Goal: Task Accomplishment & Management: Complete application form

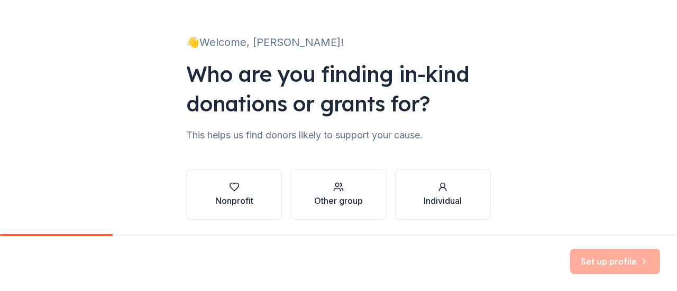
scroll to position [87, 0]
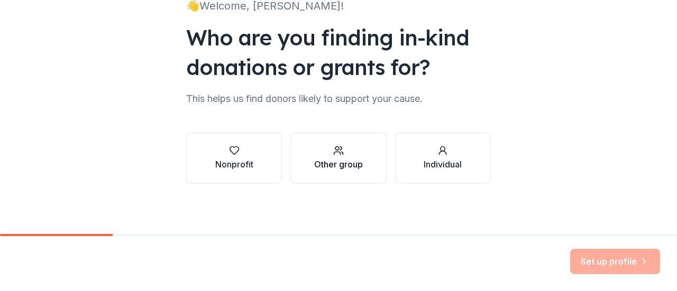
click at [333, 146] on icon "button" at bounding box center [338, 150] width 11 height 11
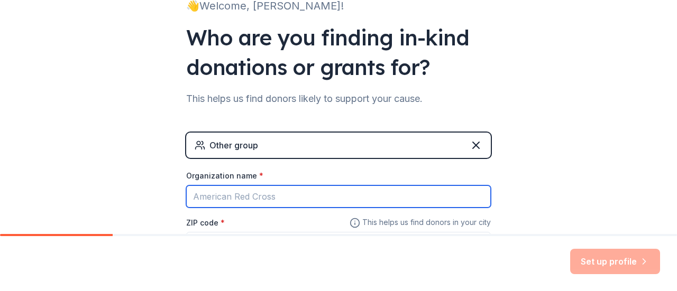
click at [267, 196] on input "Organization name *" at bounding box center [338, 197] width 305 height 22
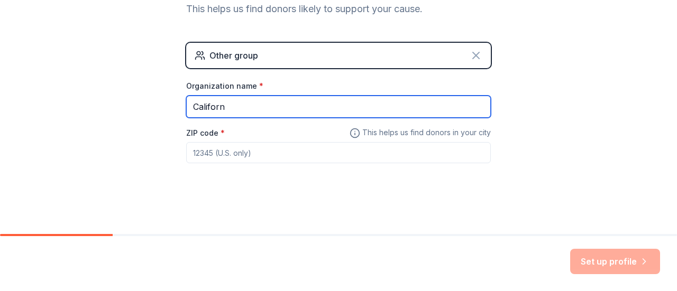
type input "Californ"
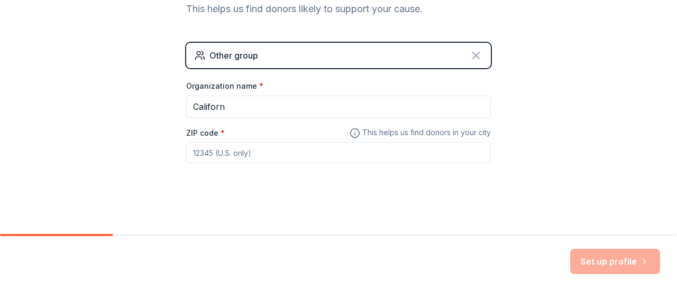
click at [473, 51] on icon at bounding box center [476, 55] width 13 height 13
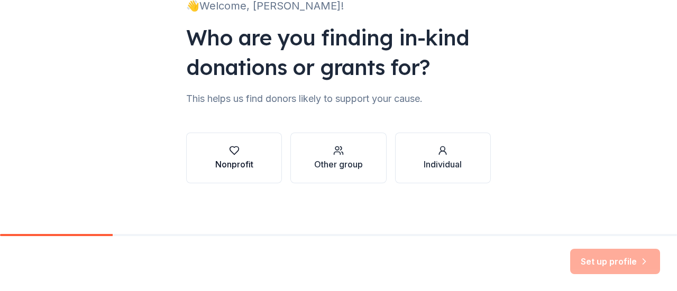
click at [234, 168] on div "Nonprofit" at bounding box center [234, 164] width 38 height 13
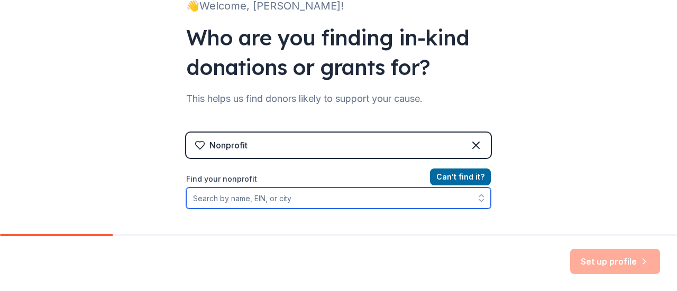
click at [233, 195] on input "Find your nonprofit" at bounding box center [338, 198] width 305 height 21
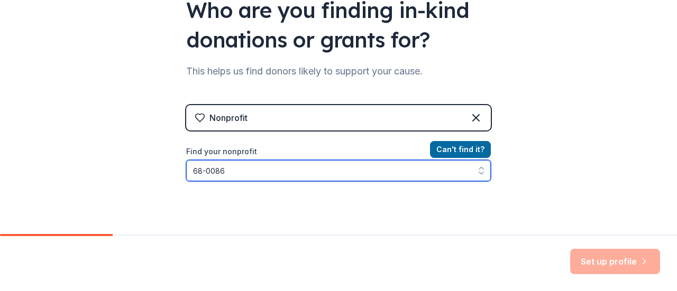
type input "68-00863"
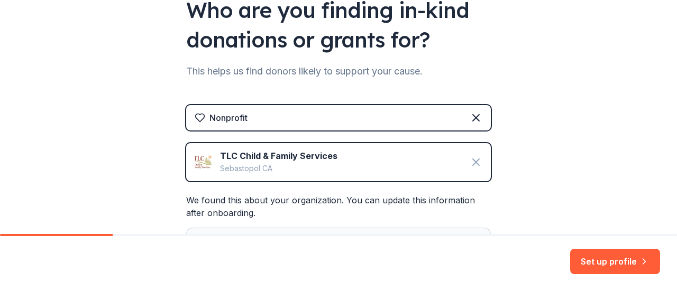
click at [478, 163] on icon at bounding box center [476, 162] width 13 height 13
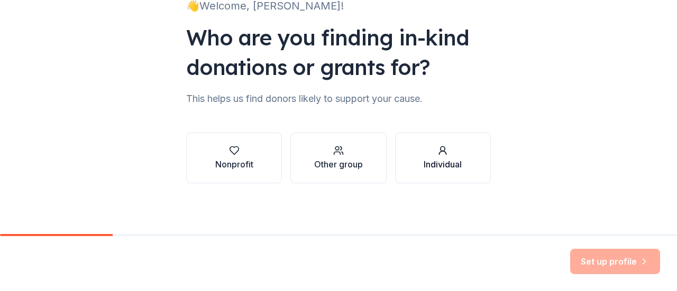
scroll to position [87, 0]
click at [241, 163] on div "Nonprofit" at bounding box center [234, 164] width 38 height 13
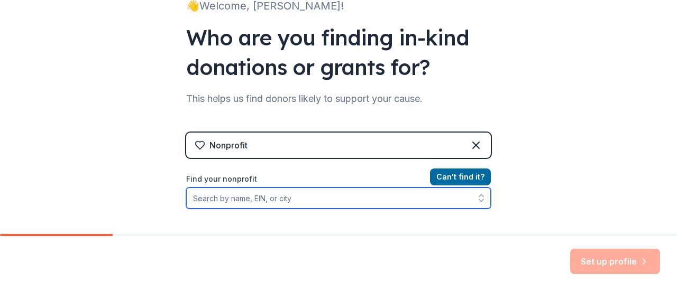
click at [226, 195] on input "Find your nonprofit" at bounding box center [338, 198] width 305 height 21
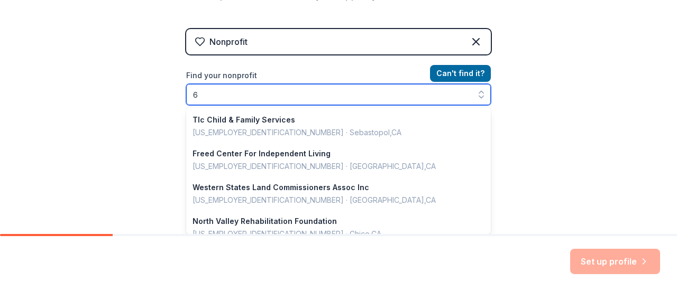
scroll to position [544, 0]
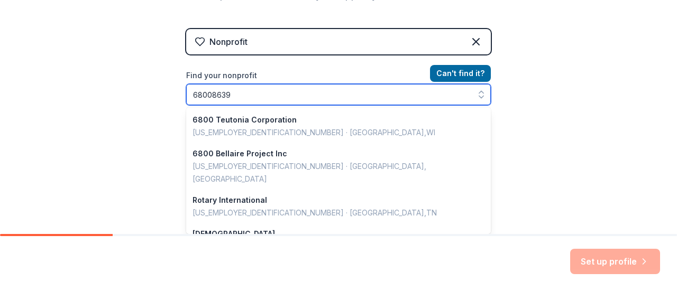
type input "680086395"
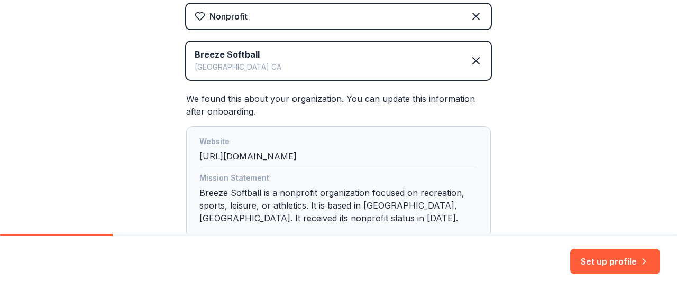
scroll to position [208, 0]
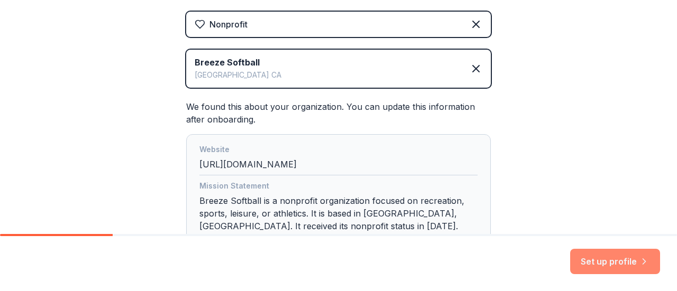
click at [594, 264] on button "Set up profile" at bounding box center [615, 261] width 90 height 25
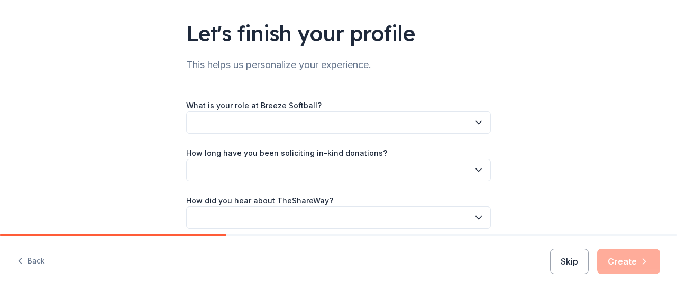
scroll to position [66, 0]
click at [342, 118] on button "button" at bounding box center [338, 122] width 305 height 22
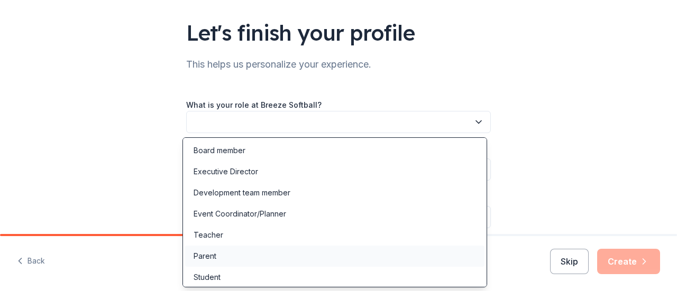
click at [204, 258] on div "Parent" at bounding box center [205, 256] width 23 height 13
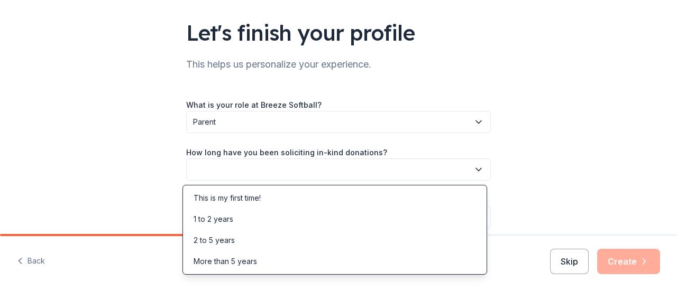
click at [473, 168] on icon "button" at bounding box center [478, 169] width 11 height 11
click at [235, 204] on div "This is my first time!" at bounding box center [227, 198] width 67 height 13
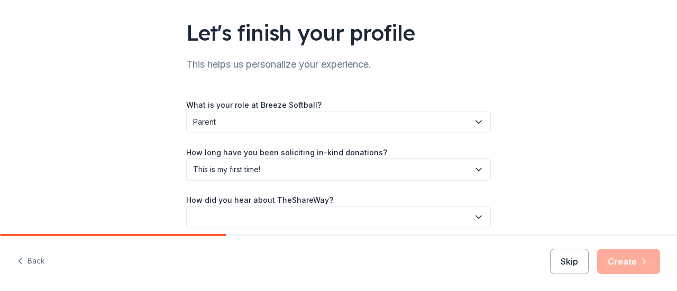
click at [235, 204] on label "How did you hear about TheShareWay?" at bounding box center [259, 200] width 147 height 11
click at [235, 210] on button "button" at bounding box center [338, 217] width 305 height 22
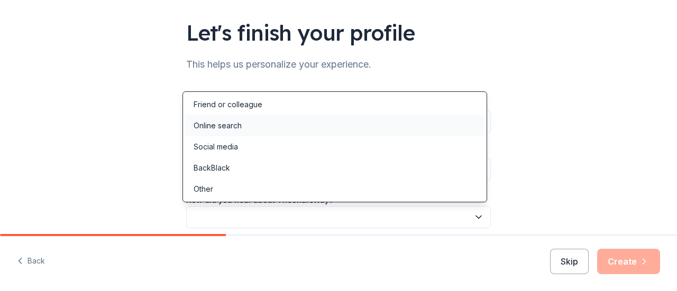
click at [213, 127] on div "Online search" at bounding box center [218, 126] width 48 height 13
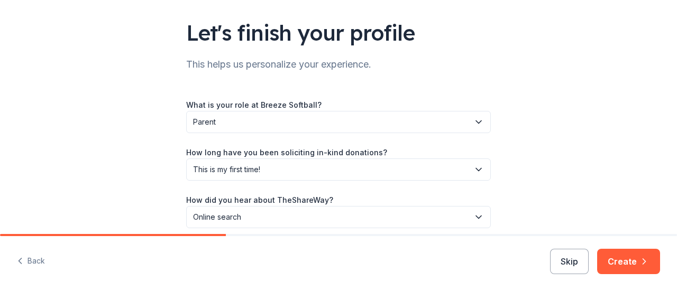
scroll to position [111, 0]
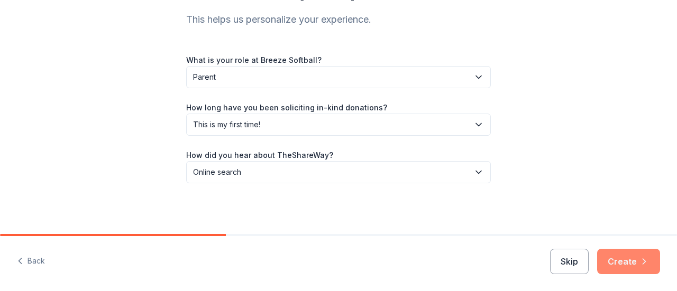
click at [631, 261] on button "Create" at bounding box center [628, 261] width 63 height 25
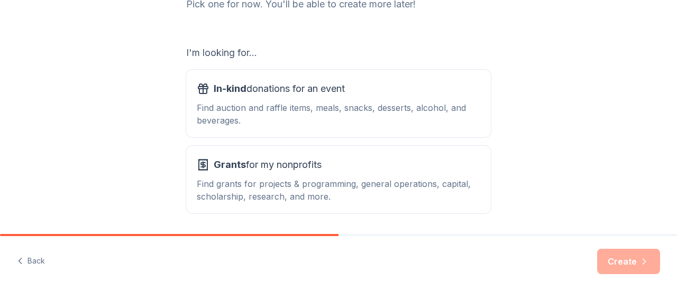
scroll to position [157, 0]
click at [345, 99] on div "In-kind donations for an event Find auction and raffle items, meals, snacks, de…" at bounding box center [338, 103] width 283 height 47
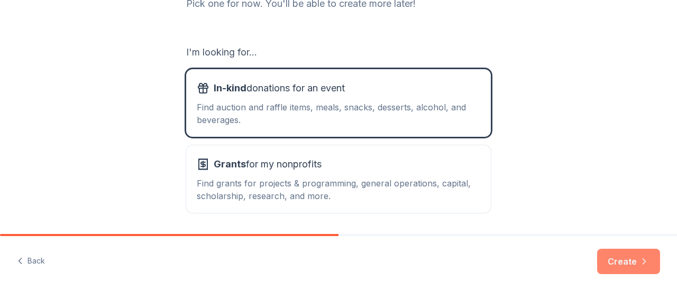
click at [643, 268] on button "Create" at bounding box center [628, 261] width 63 height 25
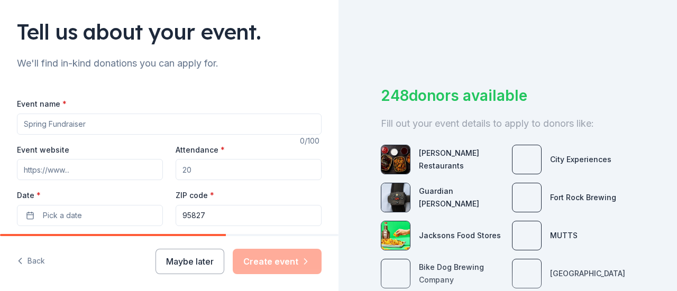
scroll to position [73, 0]
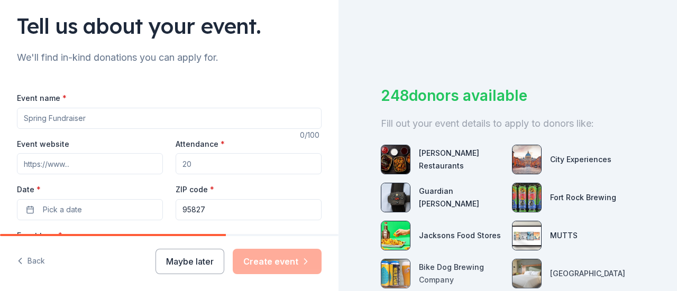
click at [161, 114] on input "Event name *" at bounding box center [169, 118] width 305 height 21
type input "Crab Feed Fundraiser"
click at [108, 161] on input "Event website" at bounding box center [90, 163] width 146 height 21
drag, startPoint x: 199, startPoint y: 166, endPoint x: 166, endPoint y: 164, distance: 32.8
click at [166, 164] on div "Event website Attendance * Date * Pick a date ZIP code * 95827" at bounding box center [169, 178] width 305 height 83
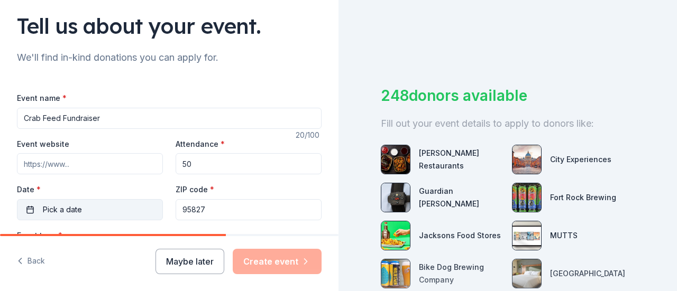
type input "50"
click at [141, 207] on button "Pick a date" at bounding box center [90, 209] width 146 height 21
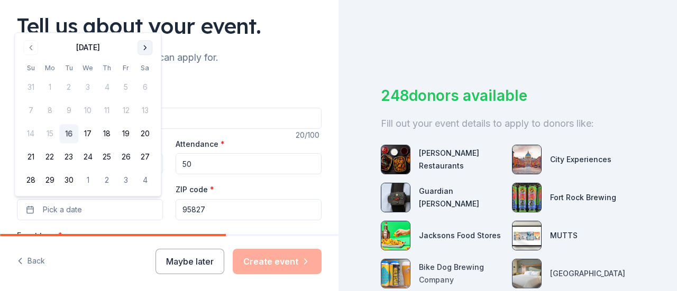
click at [140, 50] on button "Go to next month" at bounding box center [144, 47] width 15 height 15
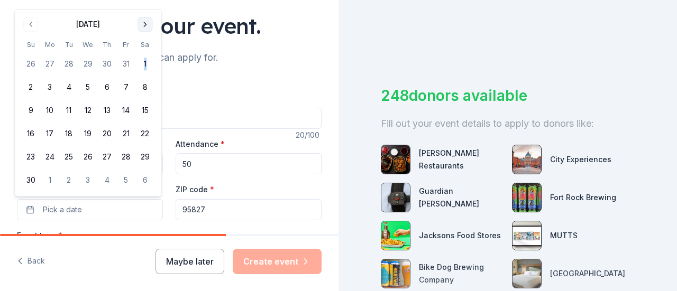
click at [140, 51] on tbody "26 27 28 29 30 31 1 2 3 4 5 6 7 8 9 10 11 12 13 14 15 16 17 18 19 20 21 22 23 2…" at bounding box center [87, 121] width 133 height 140
click at [143, 22] on button "Go to next month" at bounding box center [144, 24] width 15 height 15
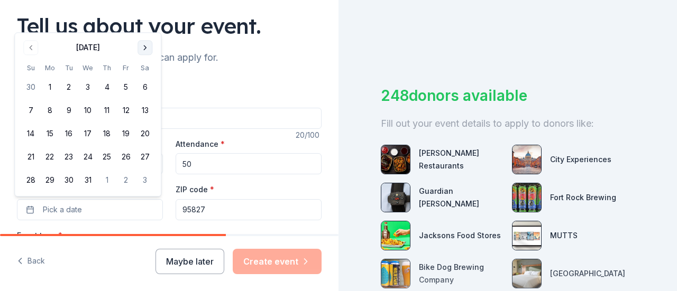
click at [143, 43] on button "Go to next month" at bounding box center [144, 47] width 15 height 15
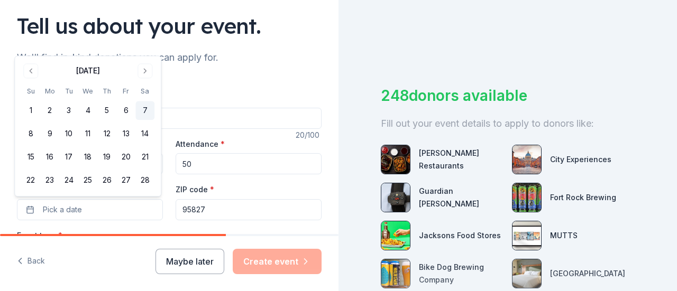
click at [144, 108] on button "7" at bounding box center [144, 111] width 19 height 19
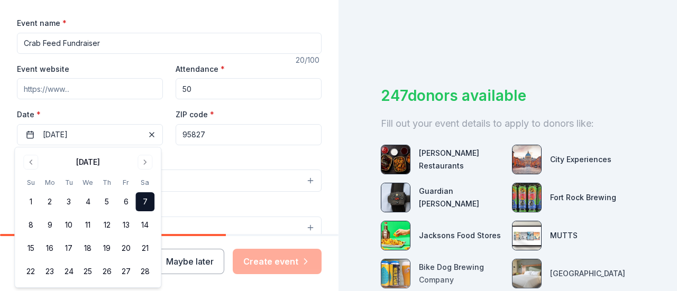
scroll to position [153, 0]
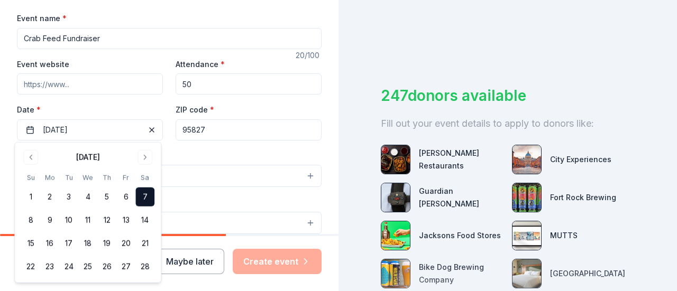
click at [209, 178] on button "Select" at bounding box center [169, 176] width 305 height 22
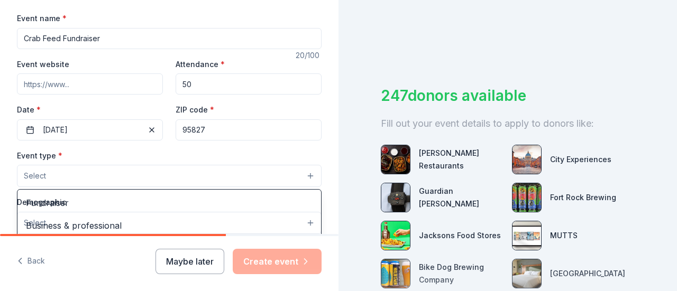
click at [208, 177] on button "Select" at bounding box center [169, 176] width 305 height 22
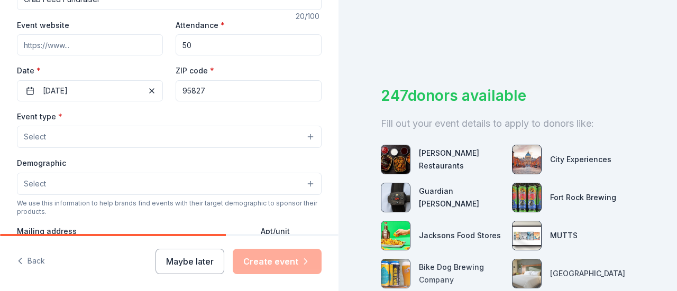
scroll to position [209, 0]
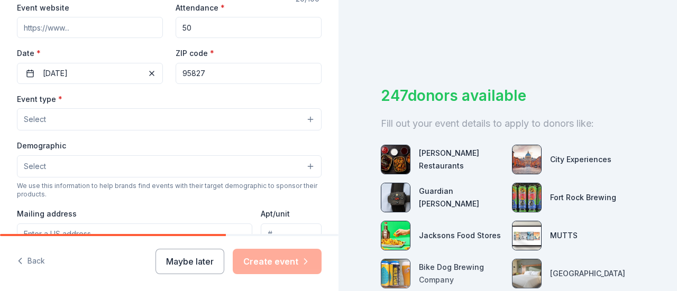
click at [217, 109] on button "Select" at bounding box center [169, 119] width 305 height 22
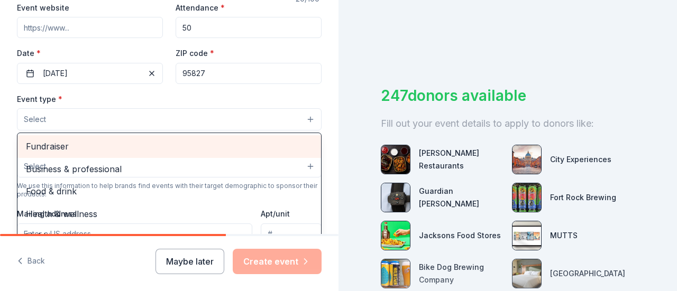
scroll to position [1, 0]
click at [185, 147] on span "Fundraiser" at bounding box center [169, 146] width 287 height 14
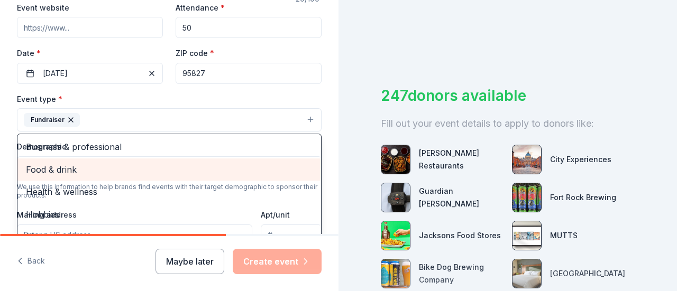
click at [184, 171] on span "Food & drink" at bounding box center [169, 170] width 287 height 14
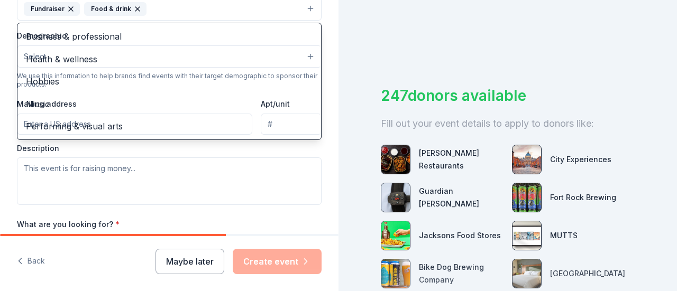
click at [231, 183] on div "Event type * Fundraiser Food & drink Business & professional Health & wellness …" at bounding box center [169, 93] width 305 height 224
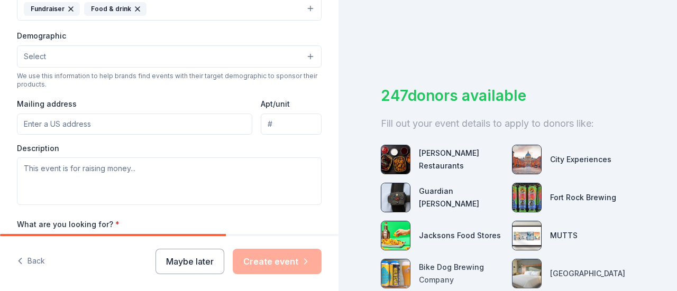
scroll to position [317, 0]
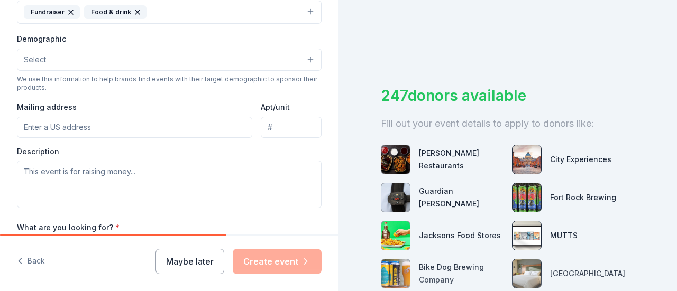
click at [179, 122] on input "Mailing address" at bounding box center [134, 127] width 235 height 21
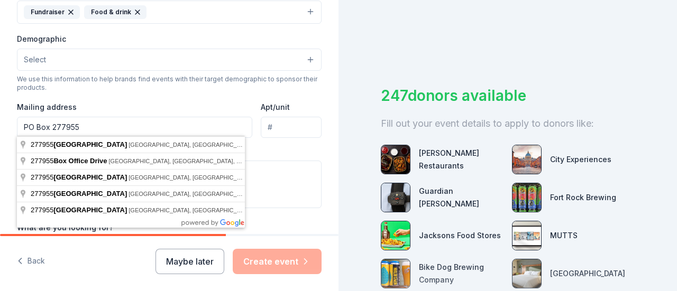
click at [144, 132] on input "PO Box 277955" at bounding box center [134, 127] width 235 height 21
click at [280, 130] on input "Apt/unit" at bounding box center [291, 127] width 61 height 21
click at [116, 118] on input "PO Box 277955" at bounding box center [134, 127] width 235 height 21
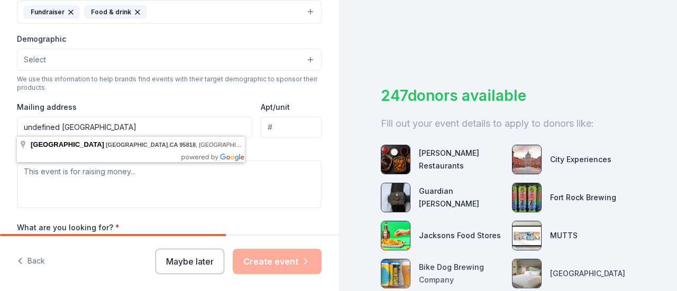
drag, startPoint x: 85, startPoint y: 124, endPoint x: 12, endPoint y: 124, distance: 73.5
click at [12, 124] on div "Tell us about your event. We'll find in-kind donations you can apply for. Event…" at bounding box center [169, 35] width 338 height 705
drag, startPoint x: 191, startPoint y: 124, endPoint x: 0, endPoint y: 129, distance: 190.9
click at [0, 129] on div "Tell us about your event. We'll find in-kind donations you can apply for. Event…" at bounding box center [169, 35] width 338 height 705
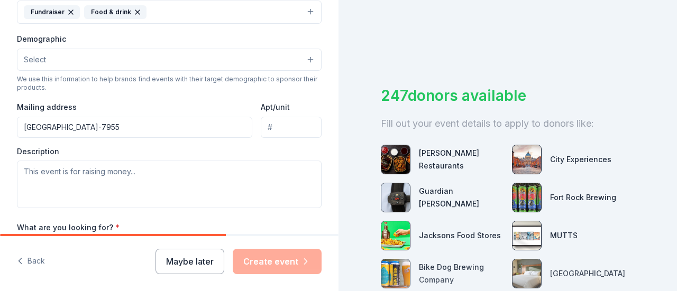
type input "[GEOGRAPHIC_DATA]-7955"
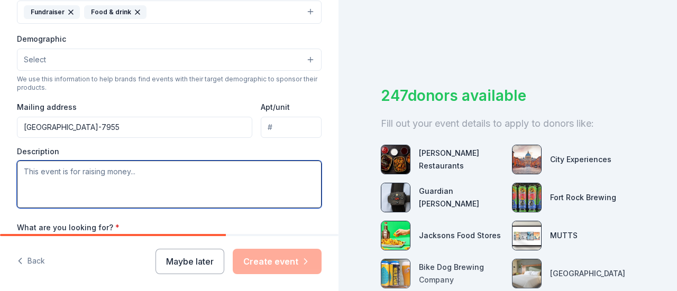
click at [72, 176] on textarea at bounding box center [169, 185] width 305 height 48
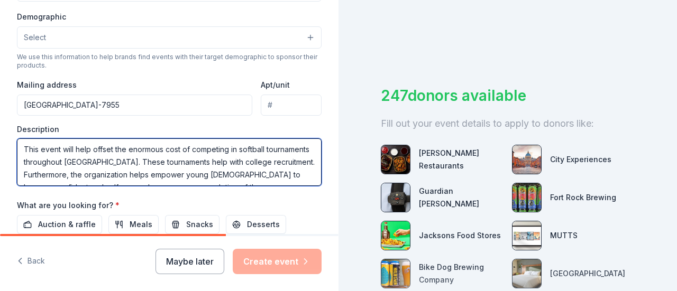
scroll to position [25, 0]
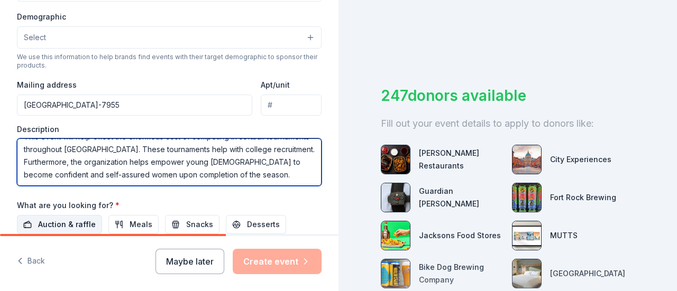
type textarea "This event will help offset the enormous cost of competing in softball tourname…"
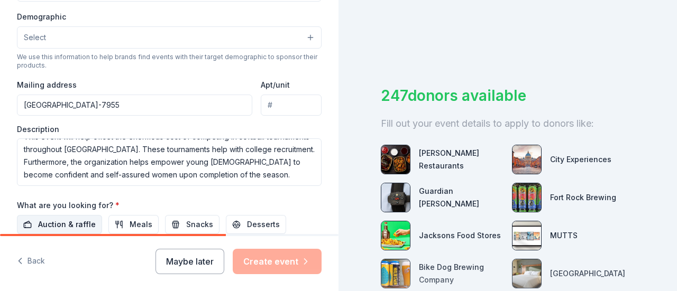
click at [71, 219] on span "Auction & raffle" at bounding box center [67, 224] width 58 height 13
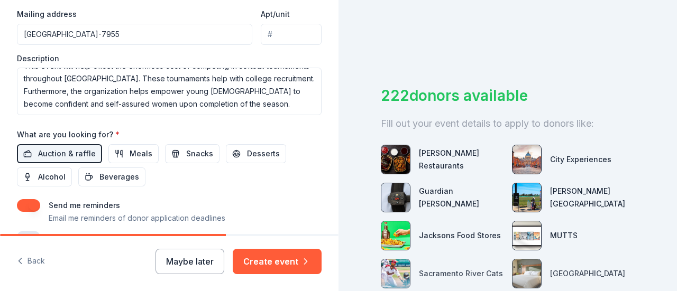
scroll to position [412, 0]
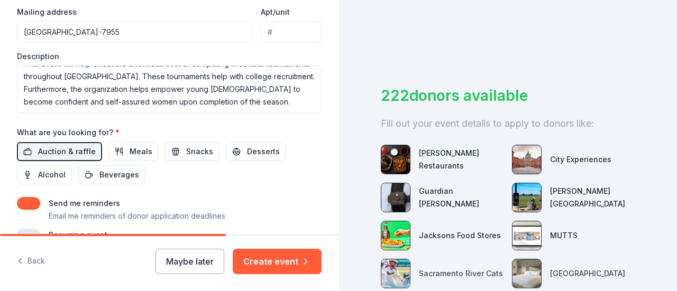
click at [299, 207] on div "Send me reminders Email me reminders of donor application deadlines" at bounding box center [169, 209] width 305 height 25
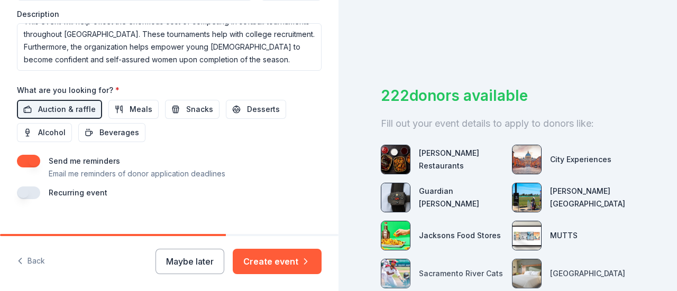
scroll to position [467, 0]
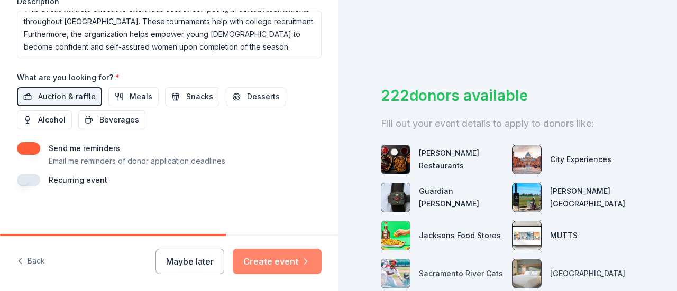
click at [271, 263] on button "Create event" at bounding box center [277, 261] width 89 height 25
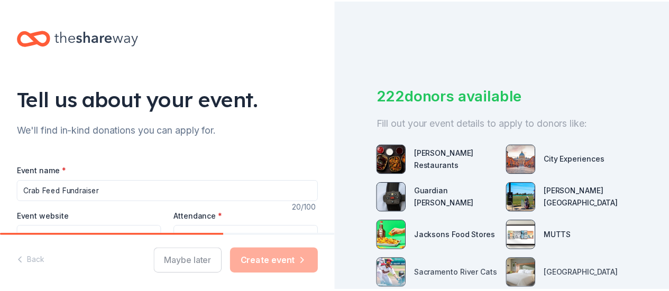
scroll to position [169, 0]
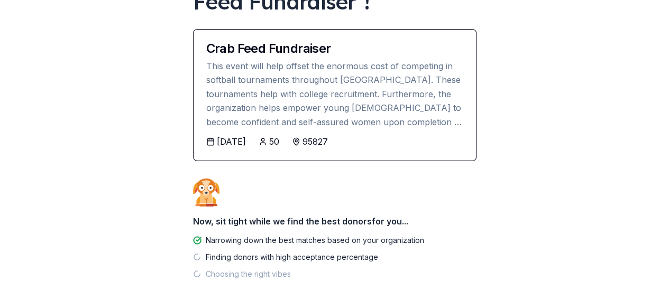
scroll to position [169, 0]
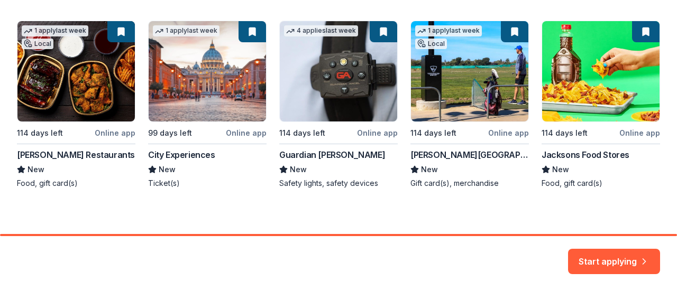
scroll to position [195, 0]
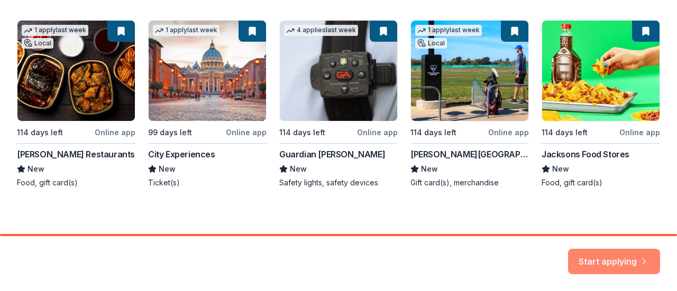
click at [607, 259] on button "Start applying" at bounding box center [614, 255] width 92 height 25
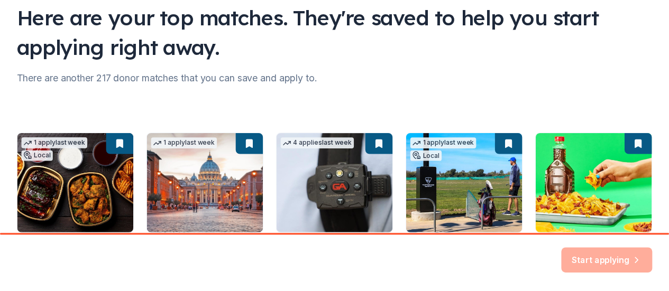
scroll to position [81, 0]
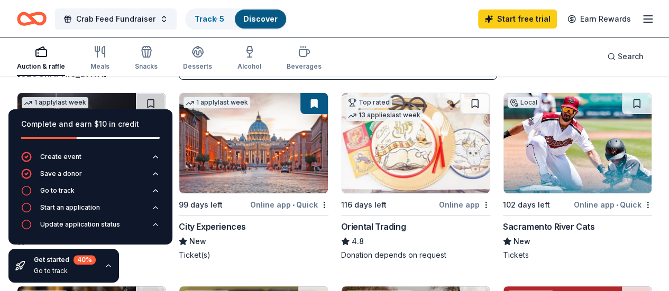
scroll to position [103, 0]
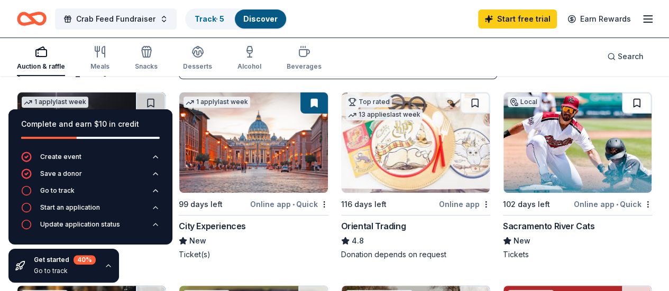
click at [622, 104] on button at bounding box center [637, 103] width 30 height 21
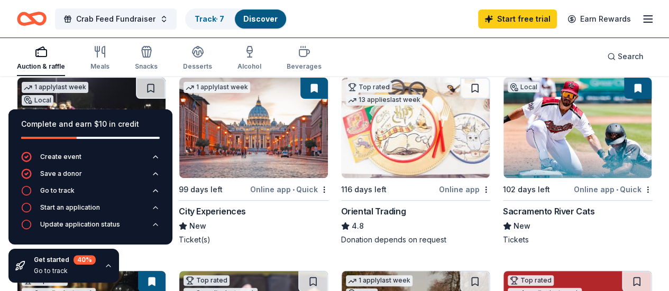
scroll to position [117, 0]
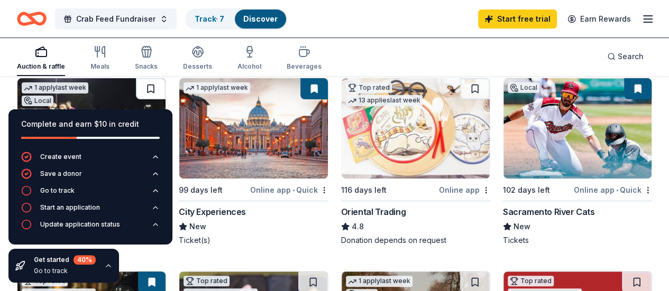
click at [136, 90] on button at bounding box center [151, 88] width 30 height 21
click at [300, 85] on button at bounding box center [313, 88] width 27 height 21
click at [300, 88] on button at bounding box center [313, 88] width 27 height 21
click at [300, 91] on button at bounding box center [313, 88] width 27 height 21
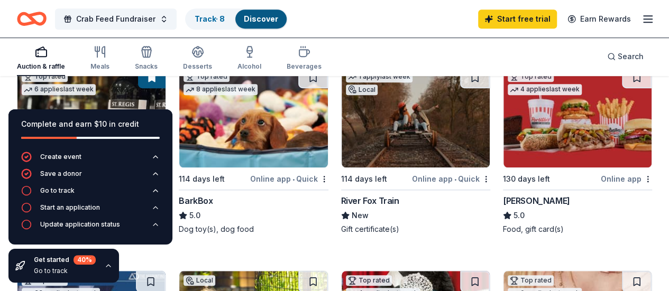
scroll to position [321, 0]
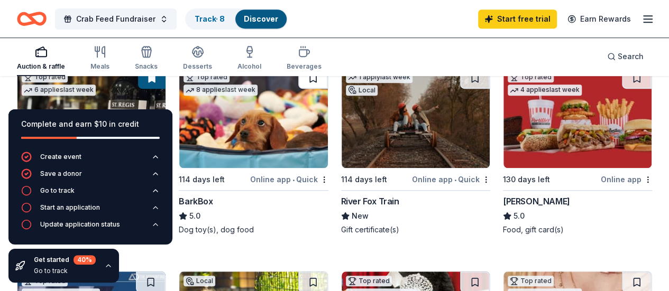
click at [298, 89] on button at bounding box center [313, 78] width 30 height 21
click at [460, 87] on button at bounding box center [475, 78] width 30 height 21
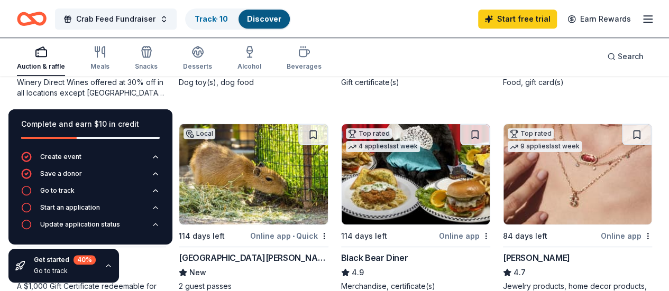
scroll to position [470, 0]
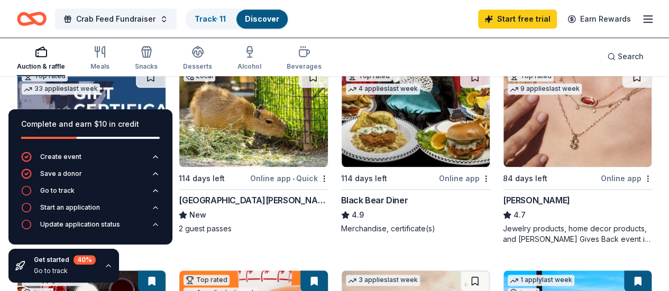
scroll to position [521, 0]
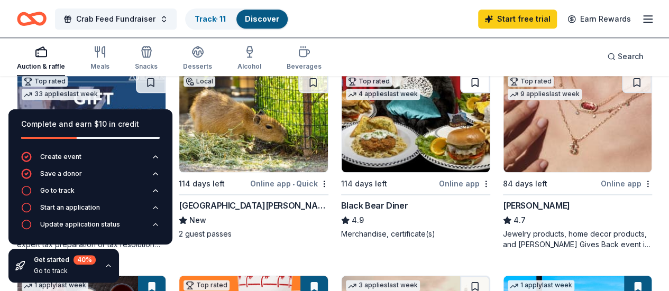
click at [460, 93] on button at bounding box center [475, 82] width 30 height 21
click at [166, 276] on button at bounding box center [151, 286] width 27 height 21
click at [622, 91] on button at bounding box center [637, 82] width 30 height 21
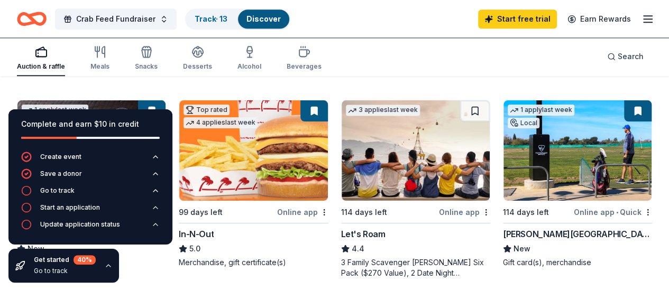
scroll to position [697, 0]
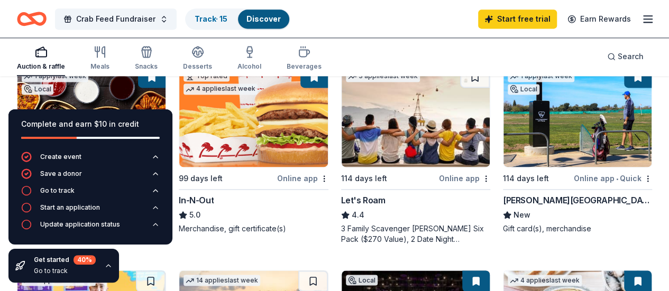
scroll to position [730, 0]
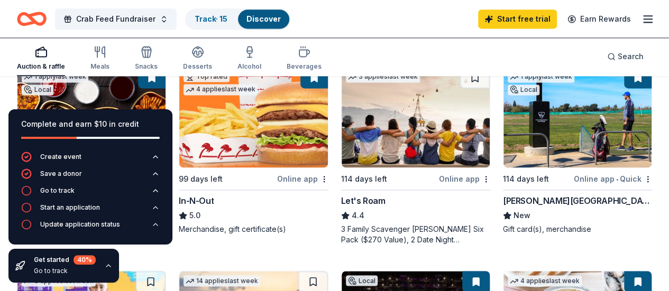
click at [624, 88] on button at bounding box center [637, 77] width 27 height 21
click at [624, 86] on button at bounding box center [637, 77] width 27 height 21
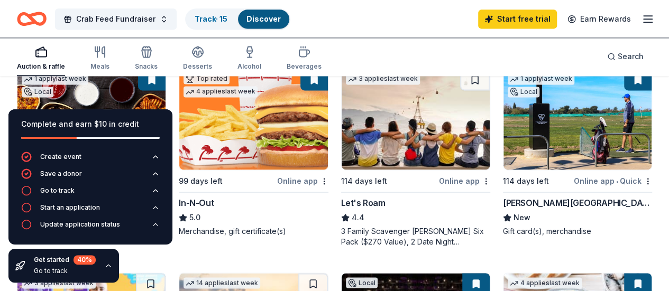
scroll to position [727, 0]
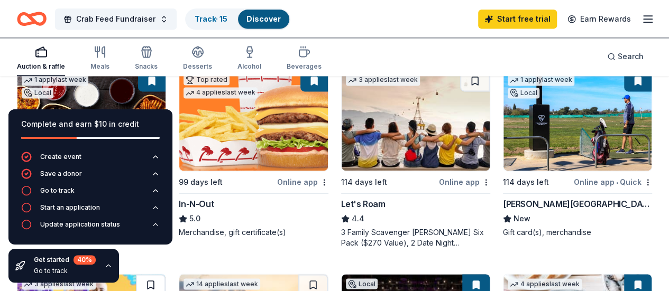
click at [166, 274] on button at bounding box center [151, 284] width 30 height 21
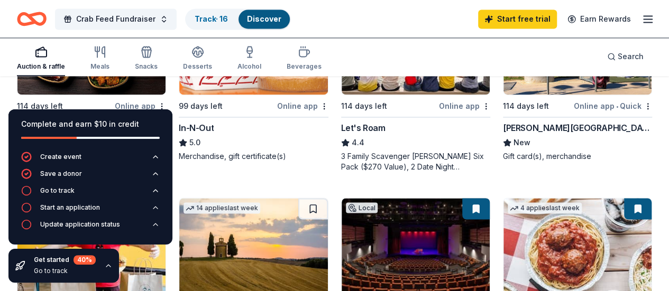
scroll to position [797, 0]
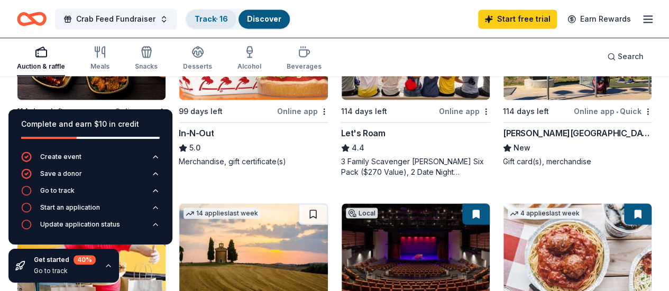
click at [214, 24] on div "Track · 16" at bounding box center [211, 19] width 50 height 19
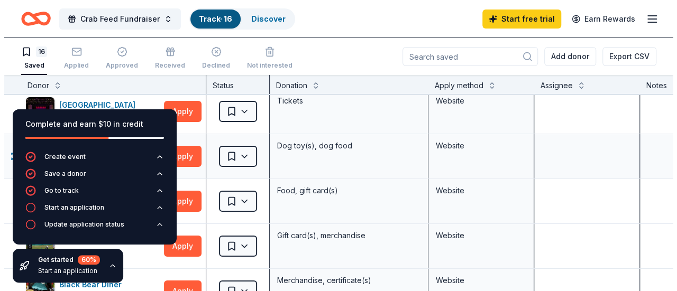
scroll to position [5, 0]
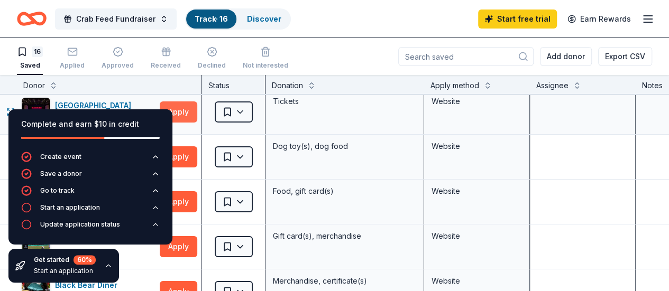
click at [188, 110] on button "Apply" at bounding box center [179, 112] width 38 height 21
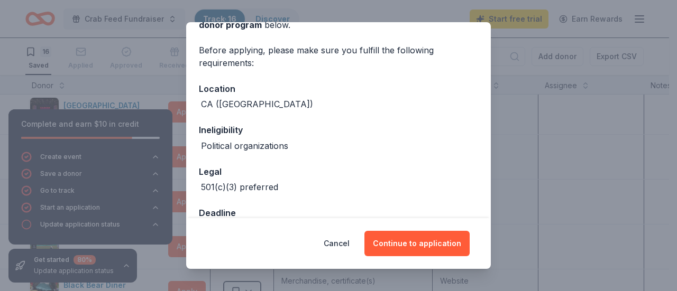
scroll to position [69, 0]
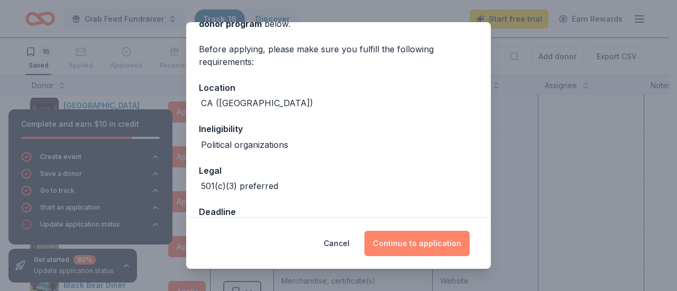
click at [415, 243] on button "Continue to application" at bounding box center [416, 243] width 105 height 25
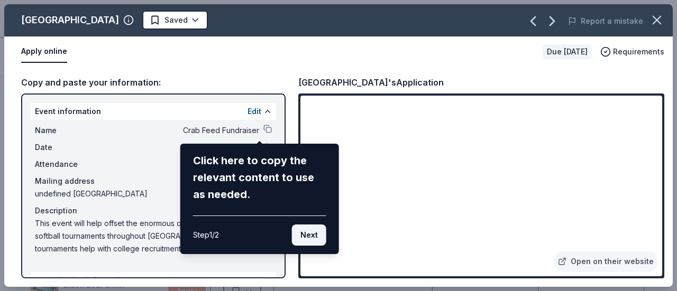
click at [308, 234] on button "Next" at bounding box center [309, 235] width 34 height 21
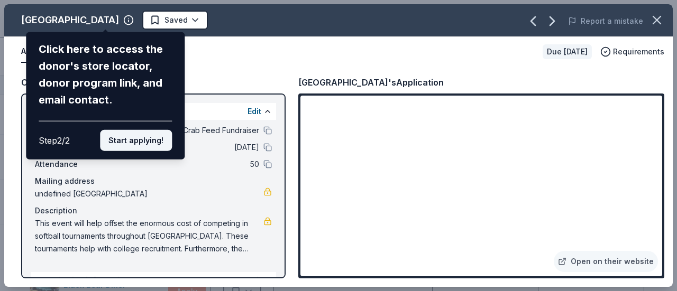
click at [130, 134] on button "Start applying!" at bounding box center [136, 140] width 72 height 21
